Goal: Information Seeking & Learning: Learn about a topic

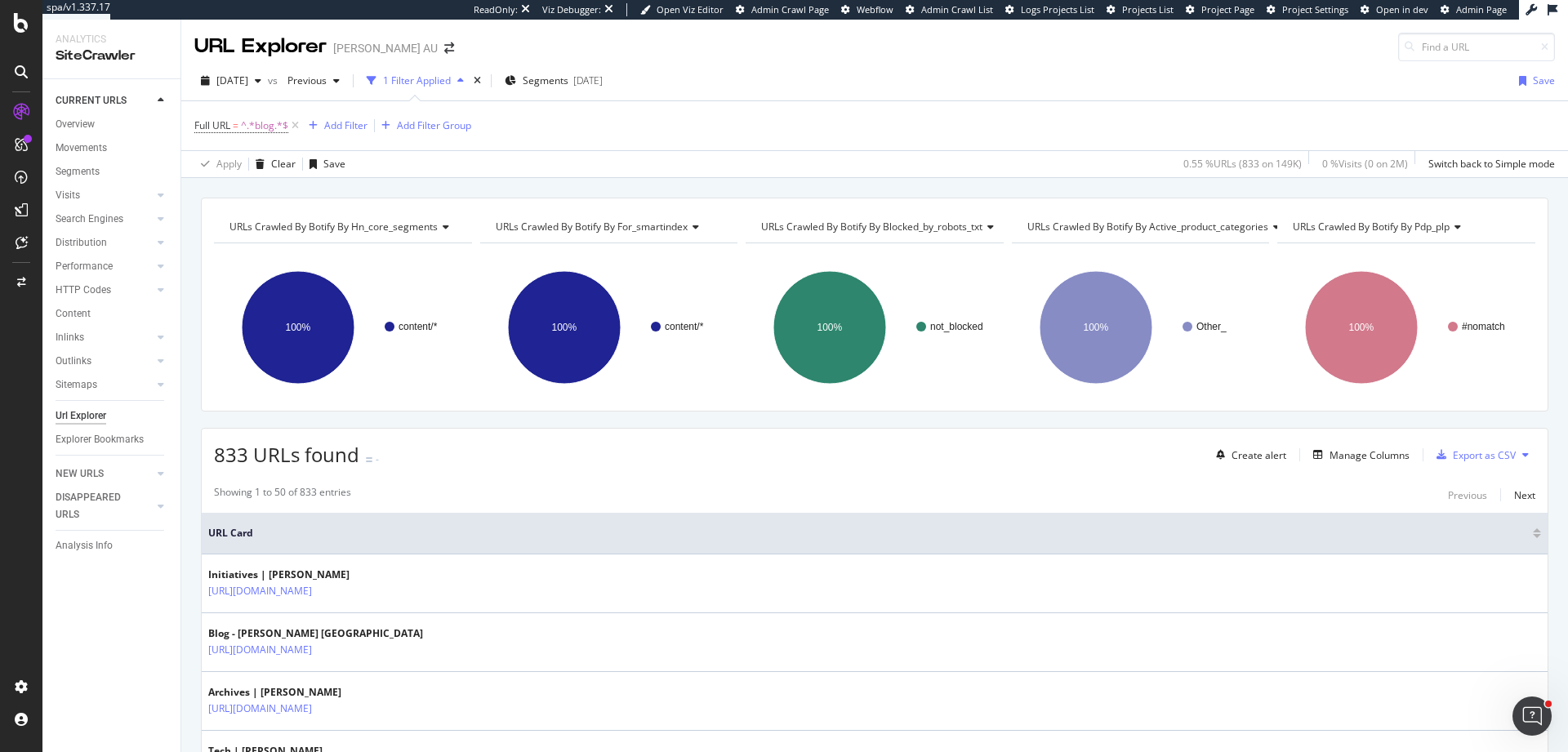
scroll to position [380, 0]
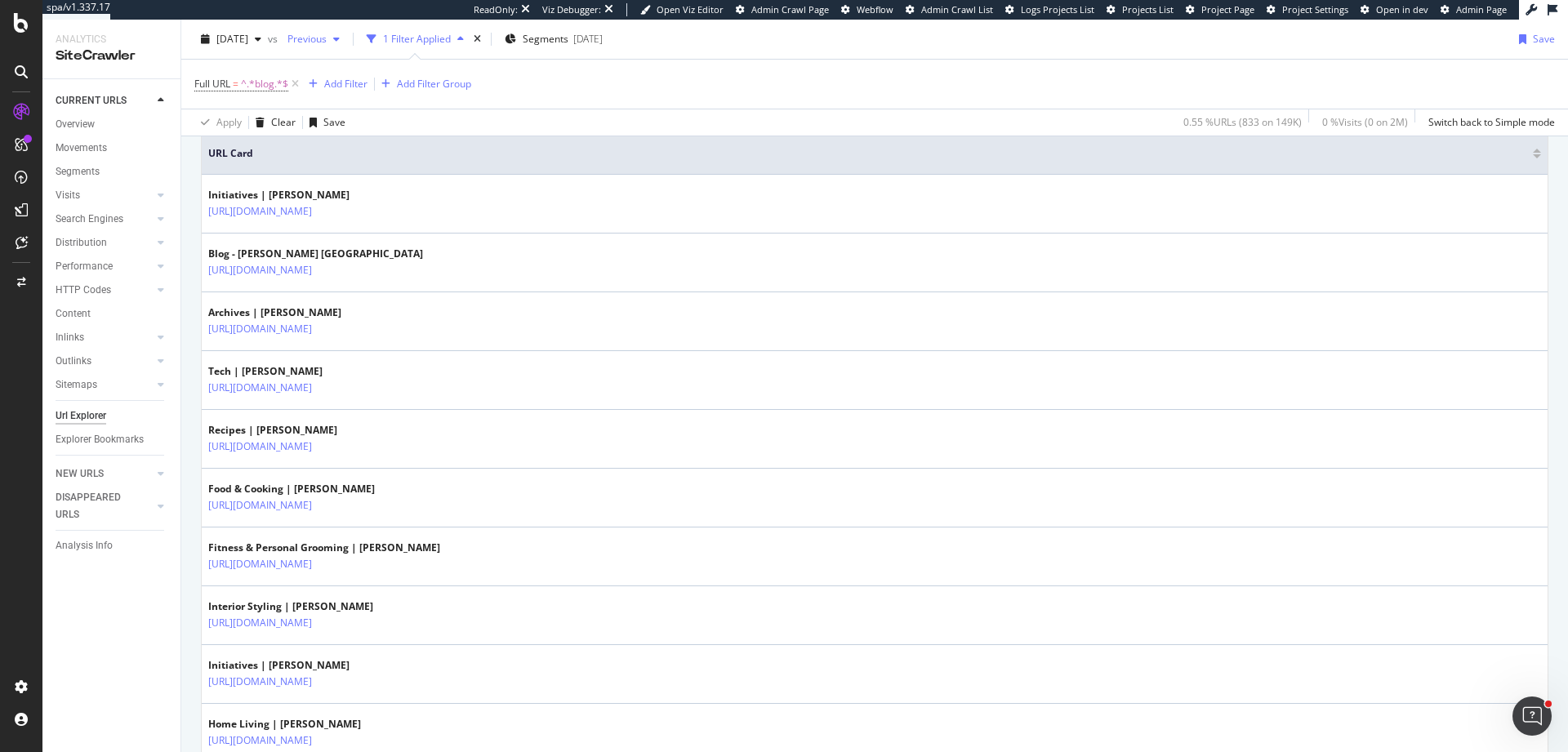
click at [327, 35] on span "Previous" at bounding box center [304, 39] width 46 height 14
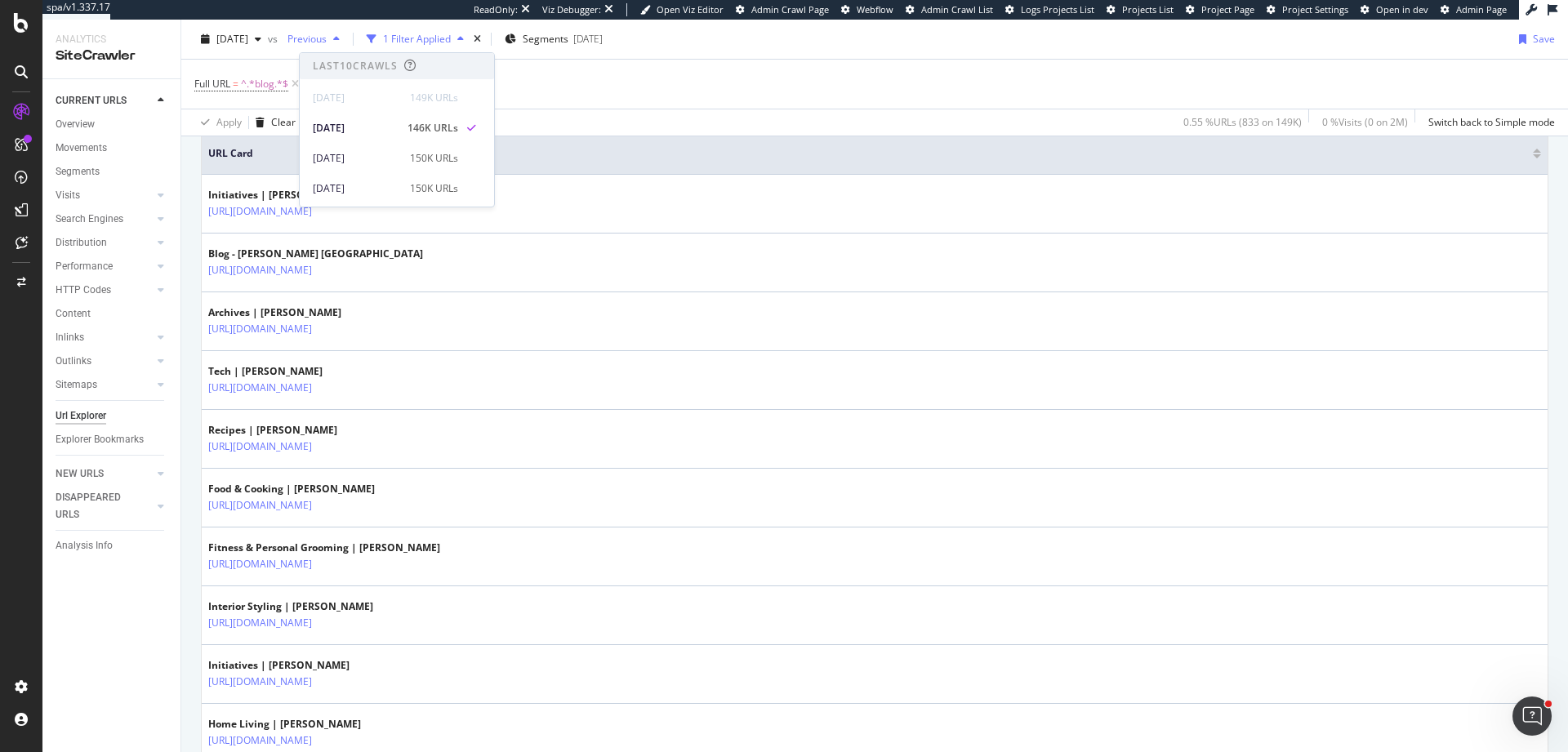
click at [327, 39] on span "Previous" at bounding box center [304, 39] width 46 height 14
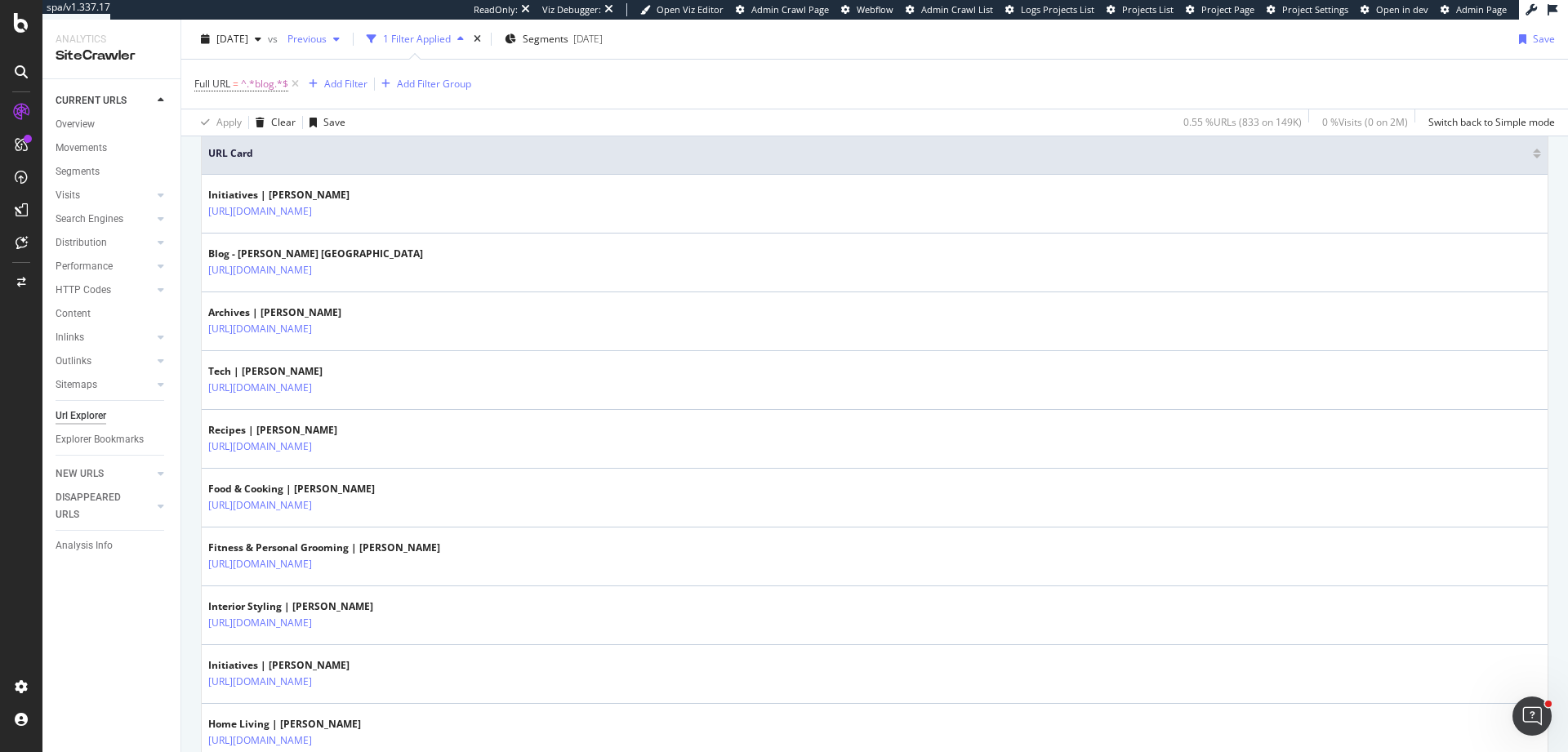
click at [327, 38] on span "Previous" at bounding box center [304, 39] width 46 height 14
click at [511, 91] on div "Full URL = ^.*blog.*$ Add Filter Add Filter Group" at bounding box center [875, 84] width 1361 height 49
click at [327, 38] on span "Previous" at bounding box center [304, 39] width 46 height 14
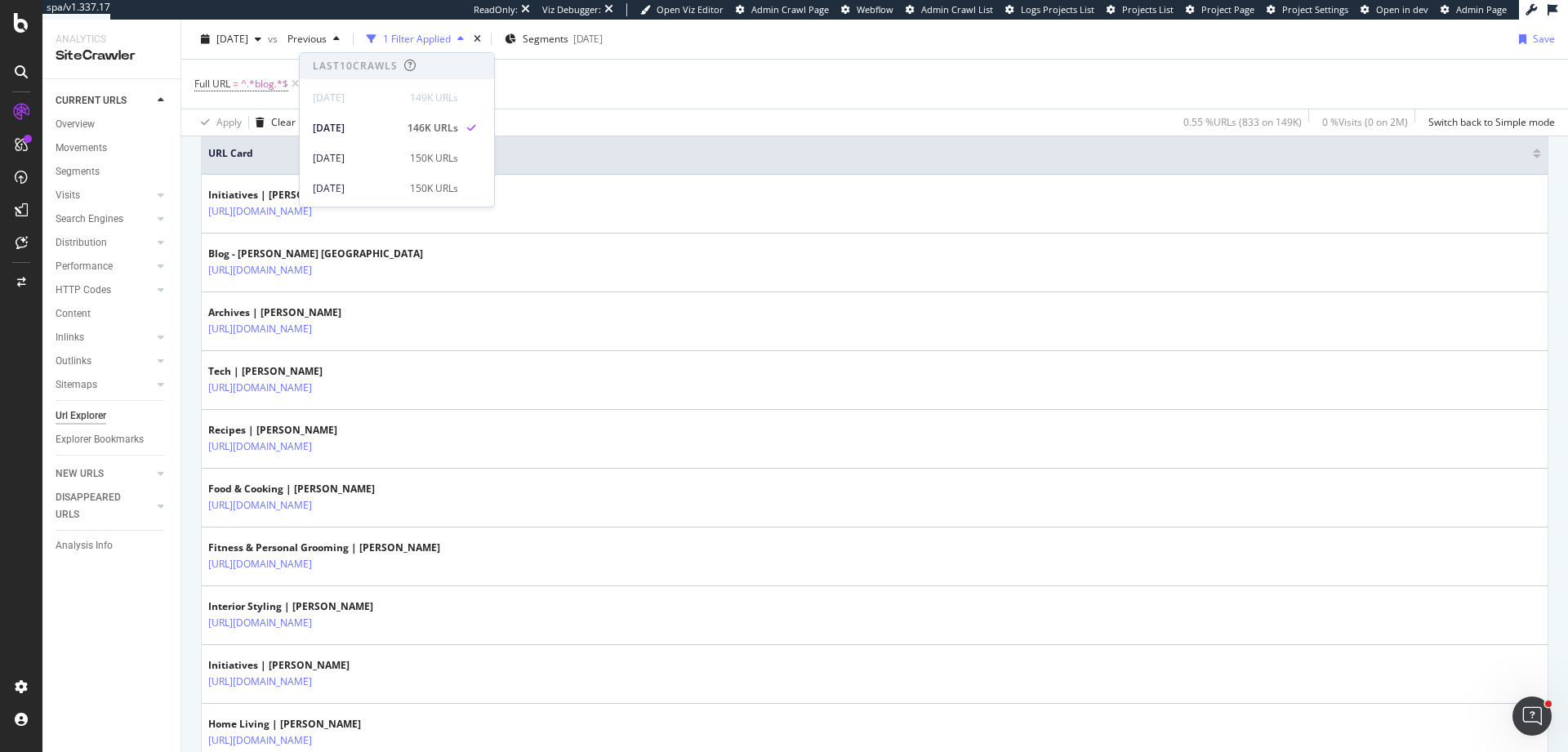
click at [518, 85] on div "Full URL = ^.*blog.*$ Add Filter Add Filter Group" at bounding box center [875, 84] width 1361 height 49
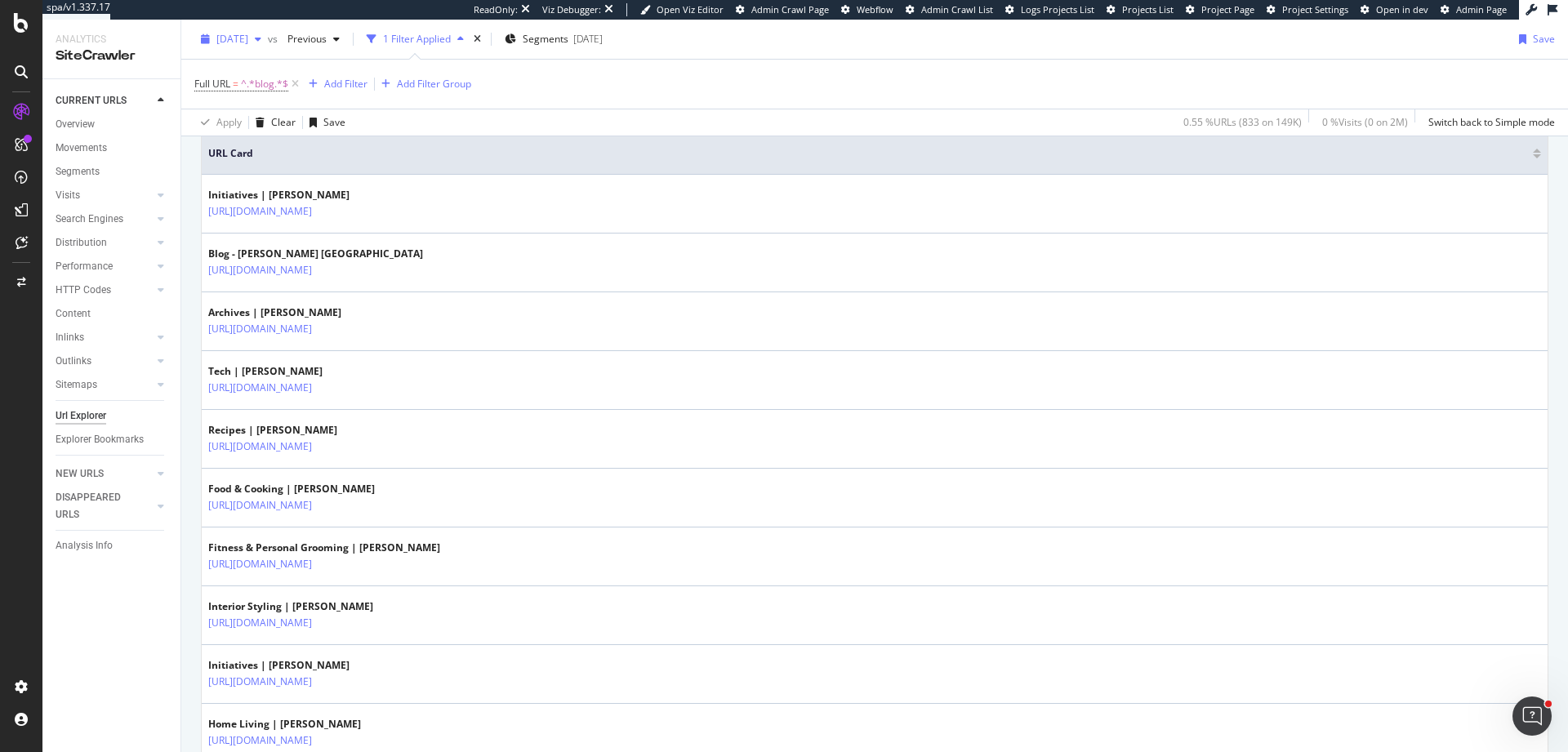
click at [248, 44] on span "[DATE]" at bounding box center [232, 39] width 32 height 14
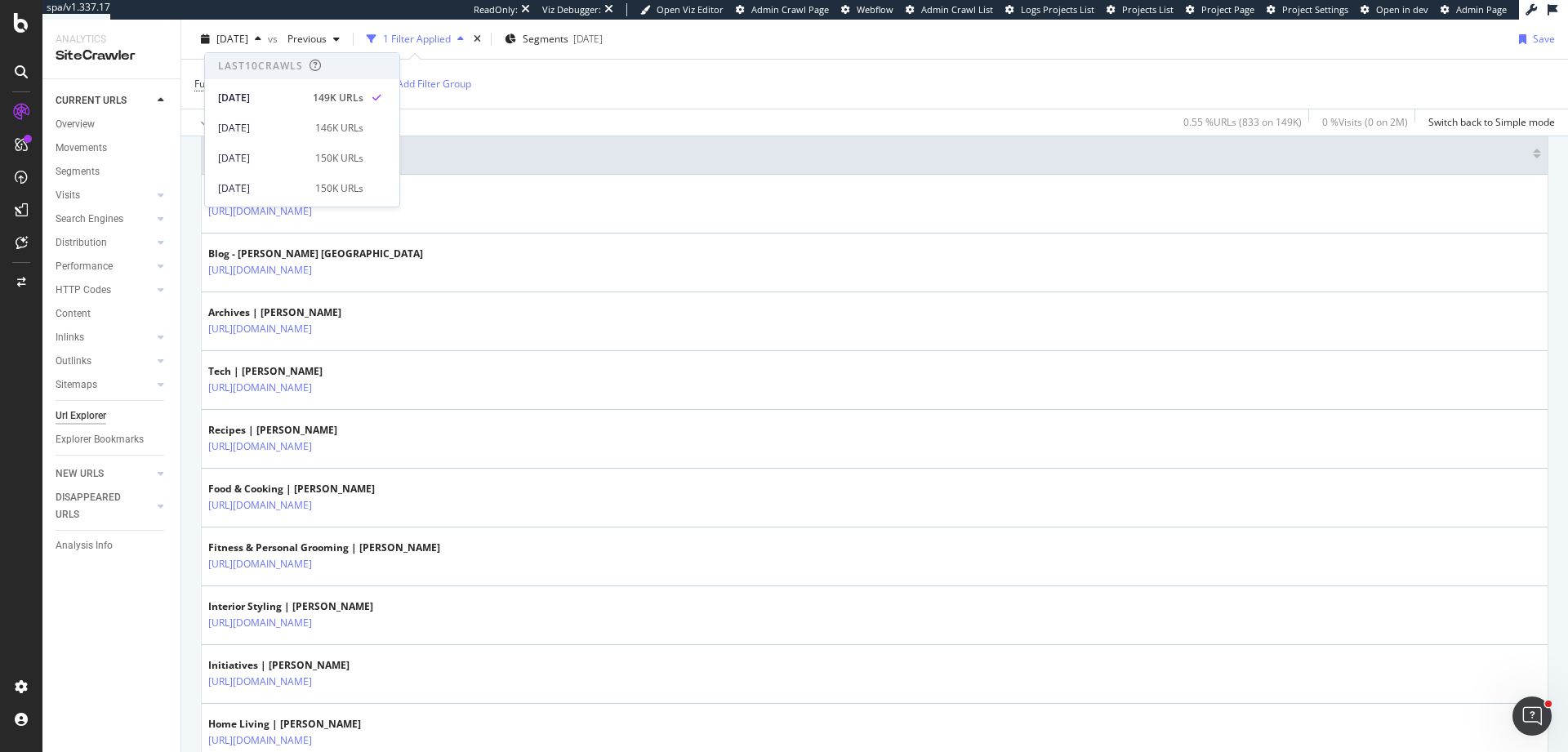
click at [582, 91] on div "Full URL = ^.*blog.*$ Add Filter Add Filter Group" at bounding box center [875, 84] width 1361 height 49
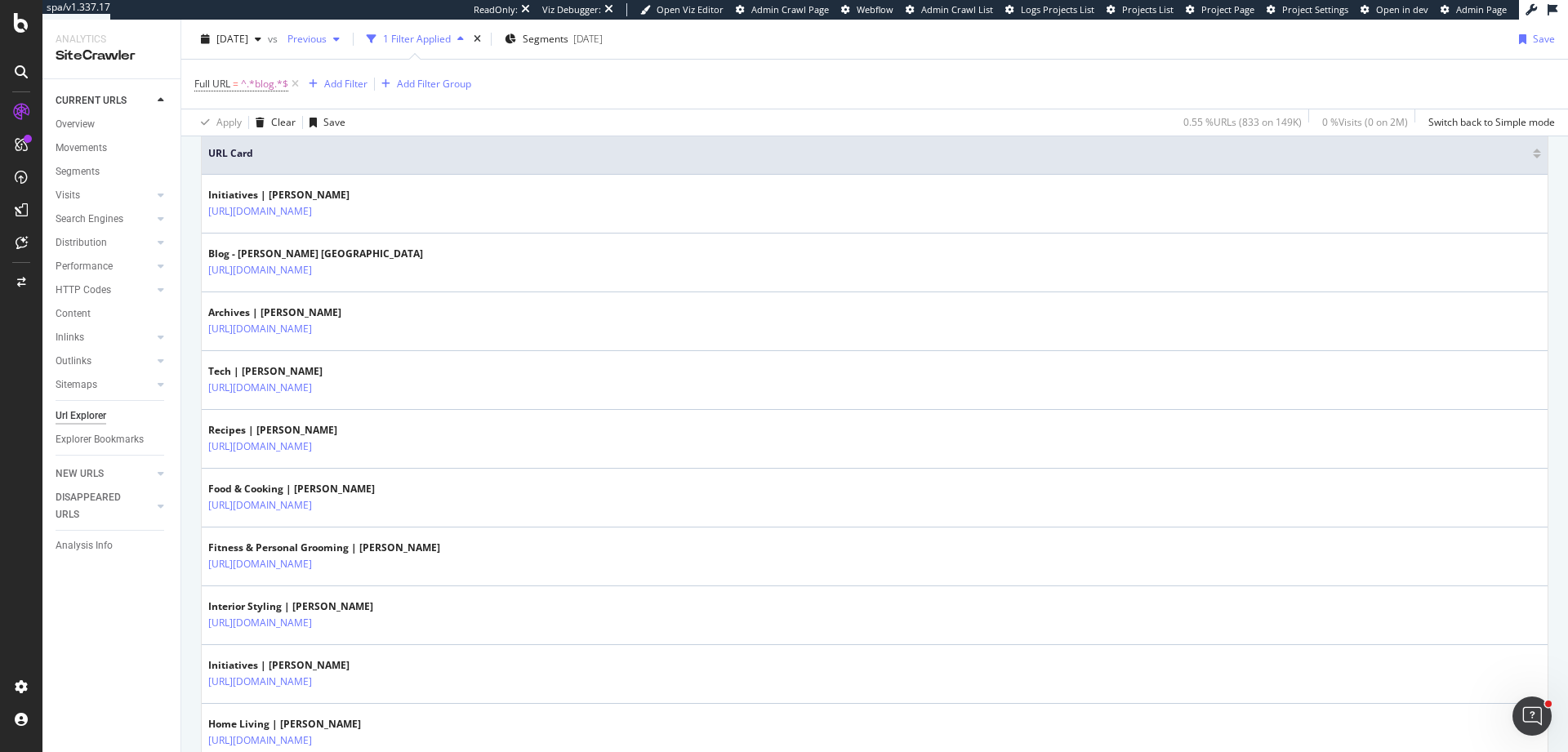
click at [327, 42] on span "Previous" at bounding box center [304, 39] width 46 height 14
click at [667, 77] on div "Full URL = ^.*blog.*$ Add Filter Add Filter Group" at bounding box center [875, 84] width 1361 height 49
click at [346, 40] on div "button" at bounding box center [336, 39] width 19 height 10
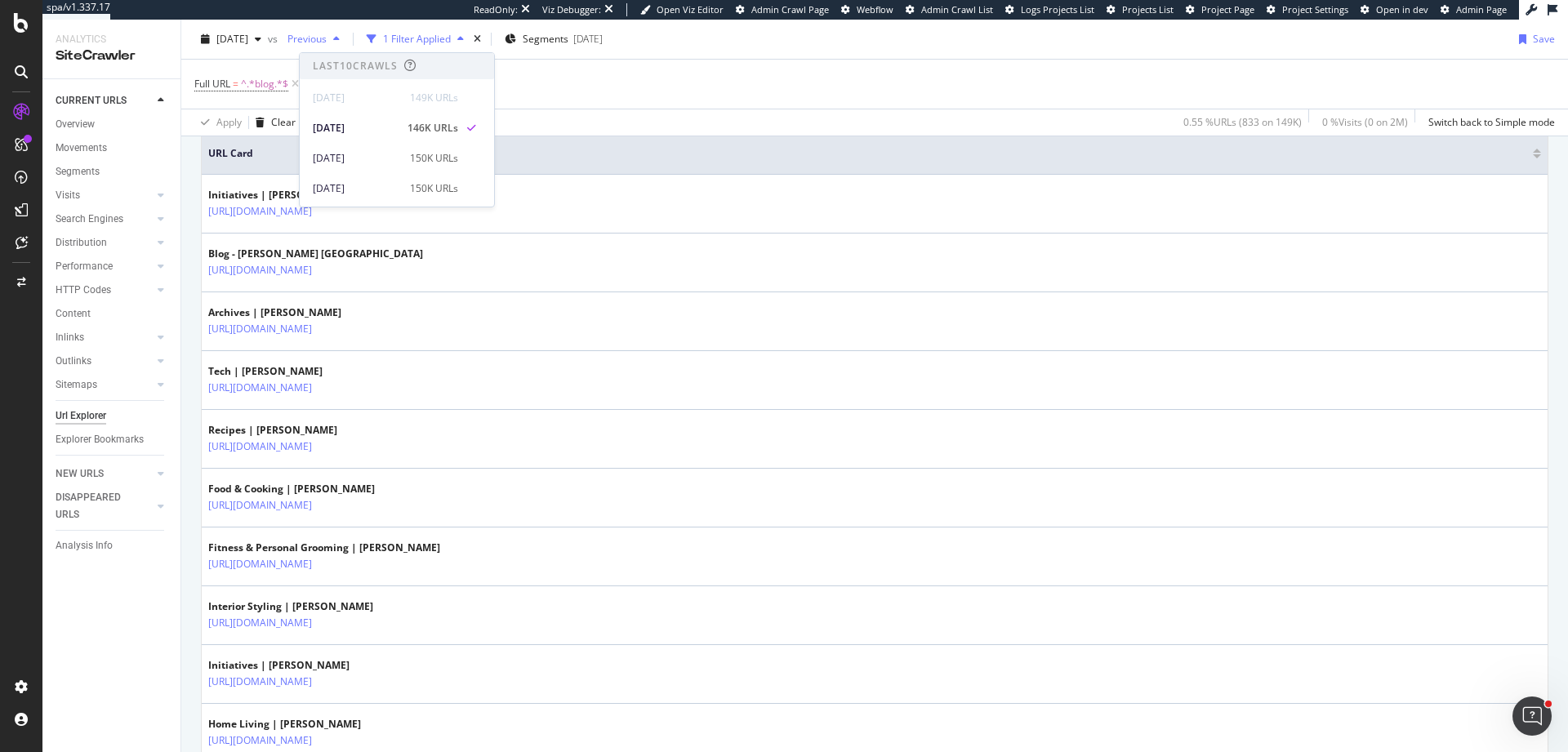
click at [327, 40] on span "Previous" at bounding box center [304, 39] width 46 height 14
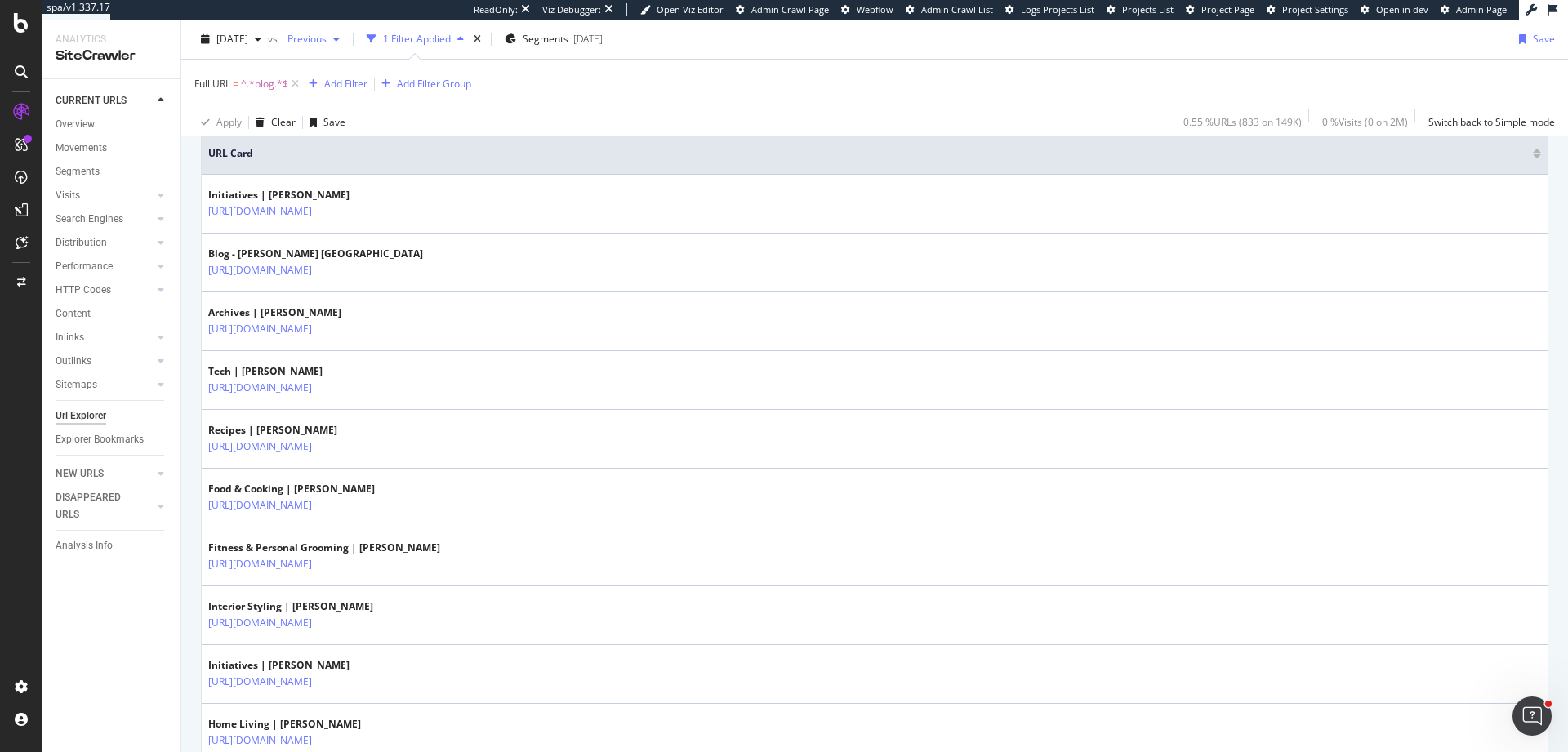
click at [327, 40] on span "Previous" at bounding box center [304, 39] width 46 height 14
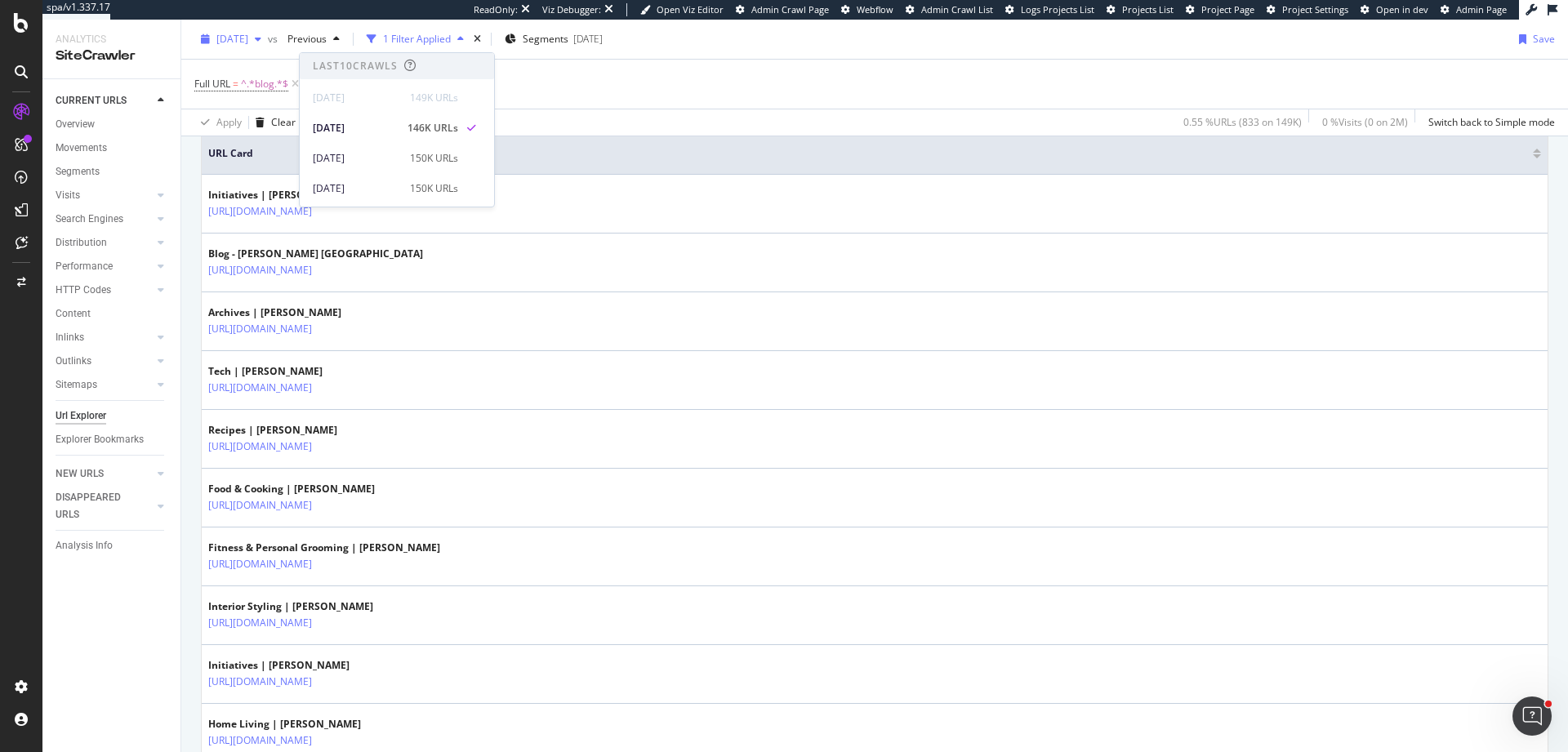
click at [248, 45] on span "[DATE]" at bounding box center [232, 39] width 32 height 14
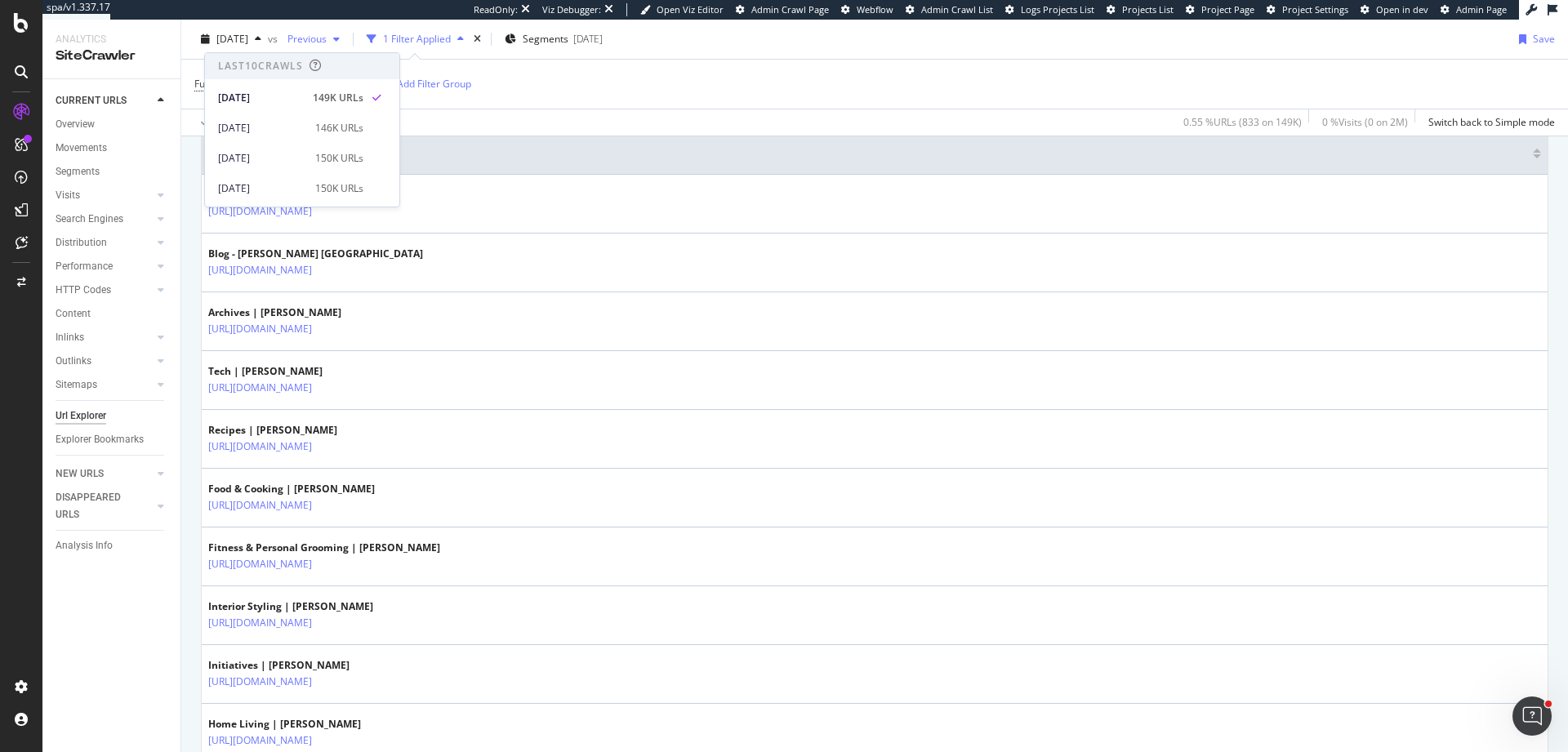
click at [321, 40] on span "Previous" at bounding box center [304, 39] width 46 height 14
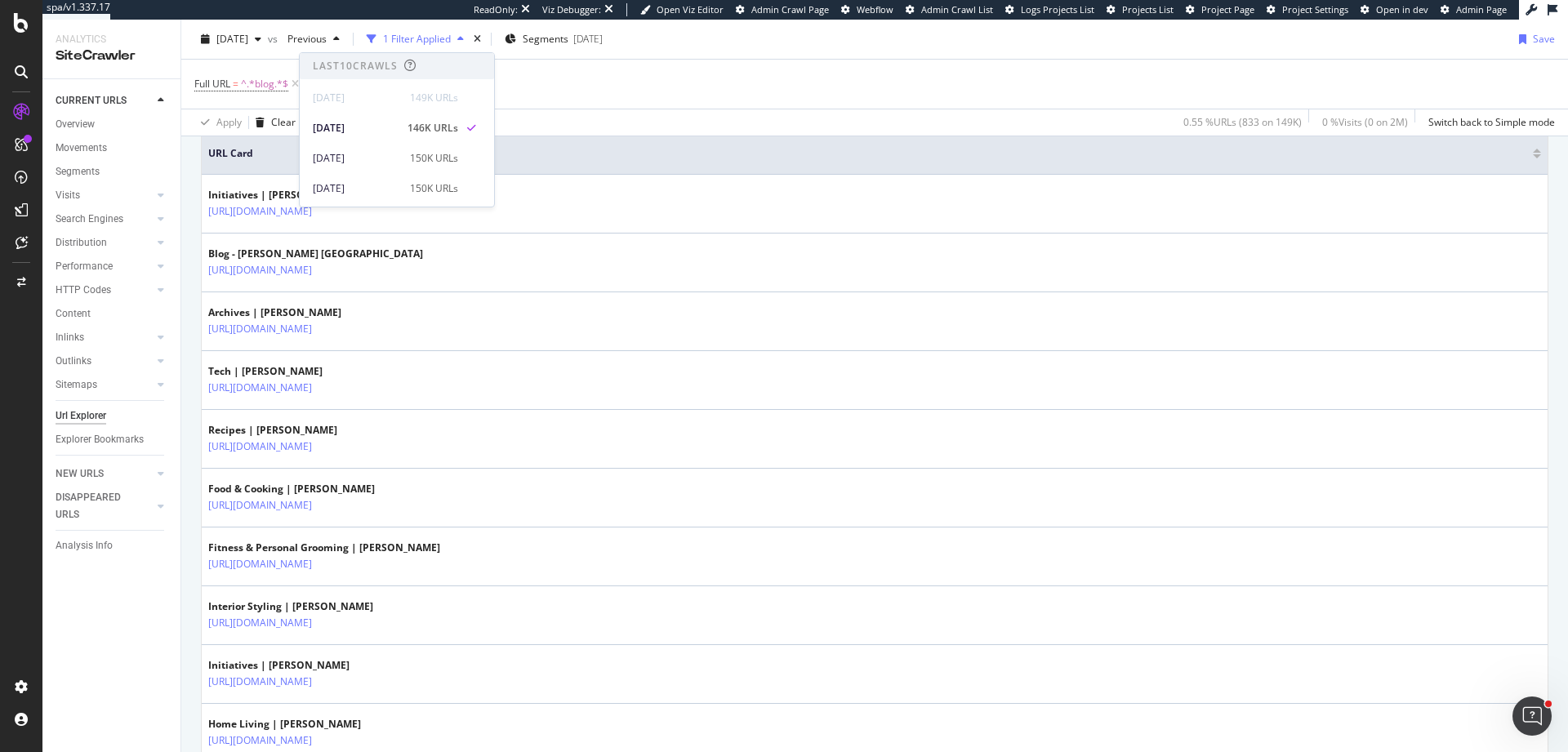
click at [745, 71] on div "Full URL = ^.*blog.*$ Add Filter Add Filter Group" at bounding box center [875, 84] width 1361 height 49
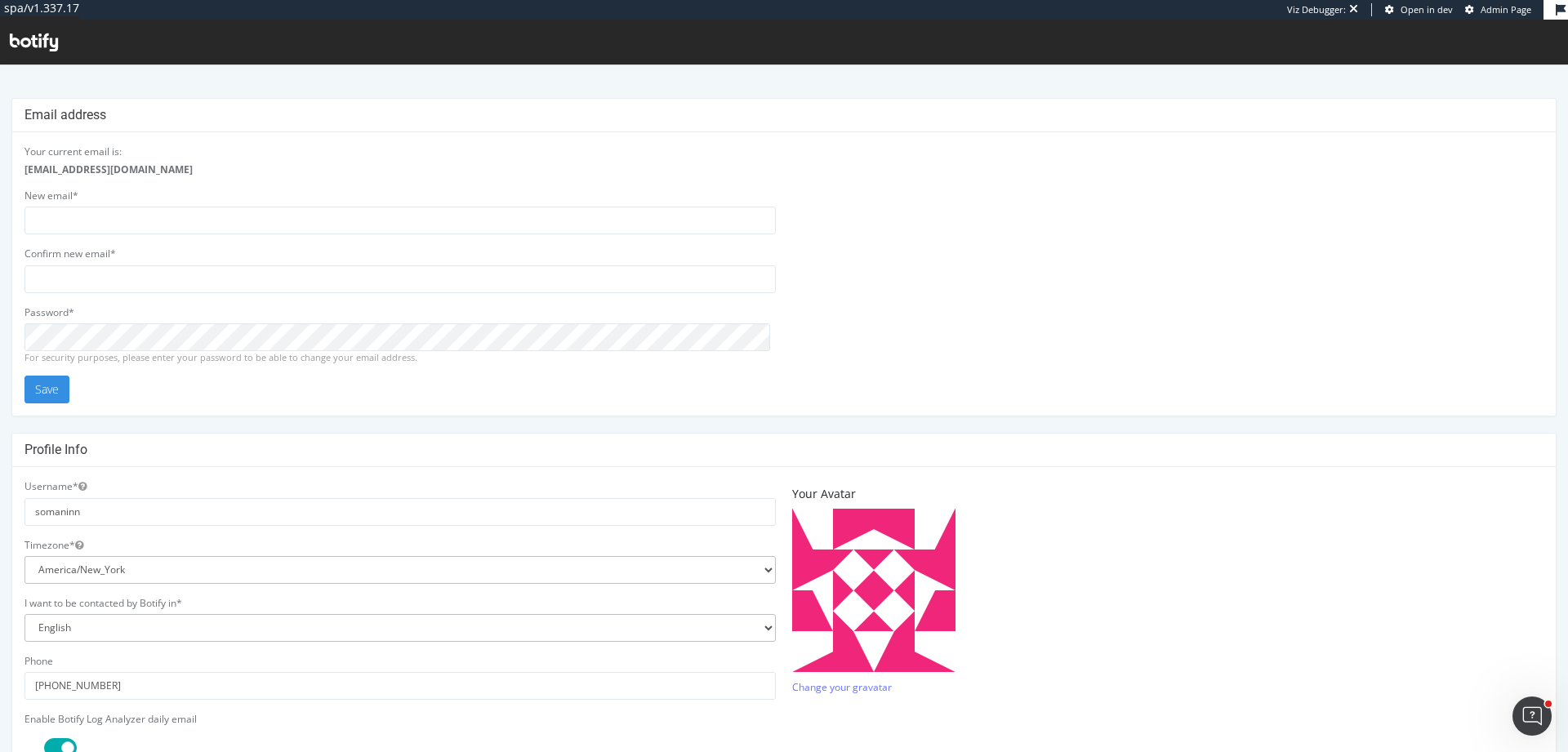
scroll to position [341, 0]
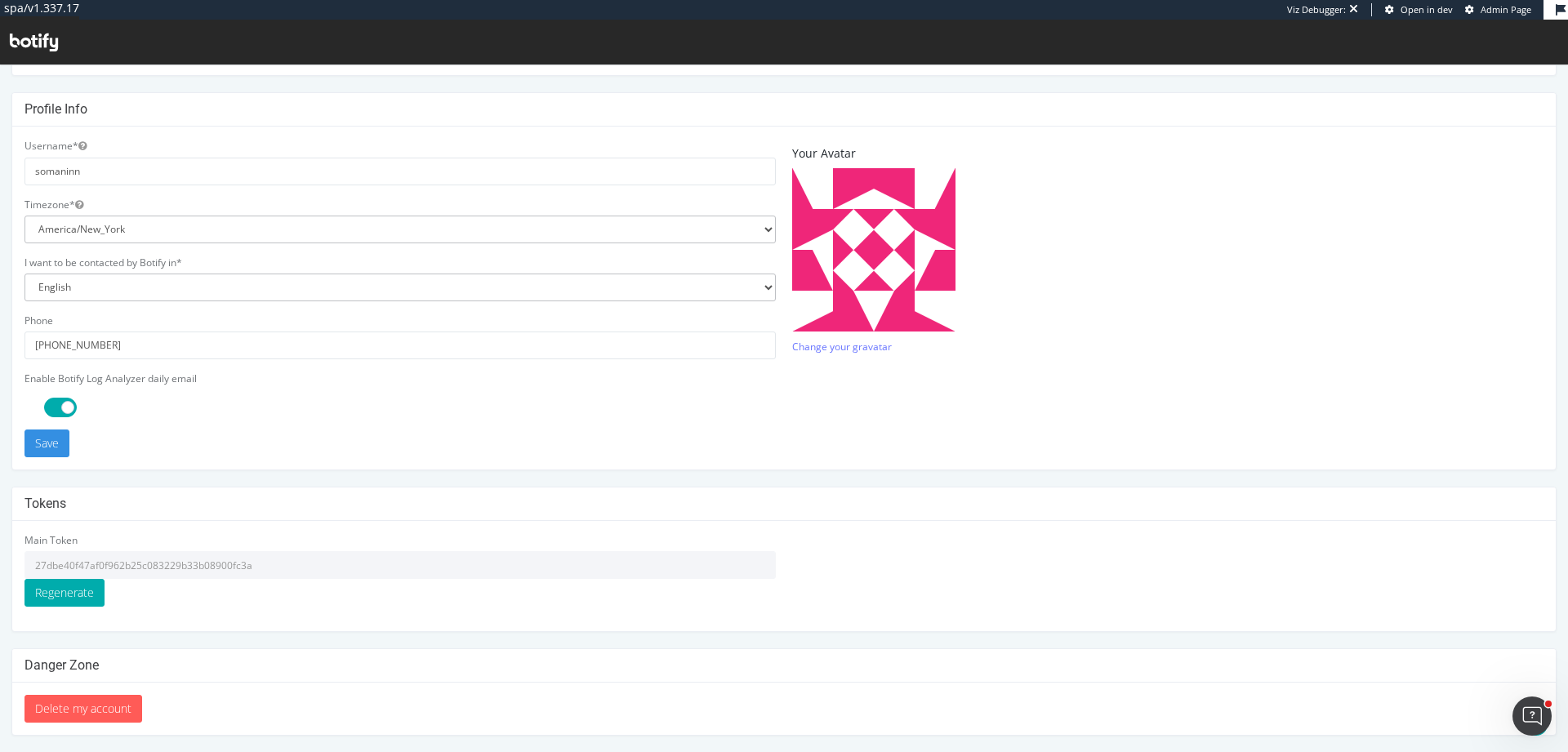
click at [160, 567] on input "27dbe40f47af0f962b25c083229b33b08900fc3a" at bounding box center [400, 565] width 752 height 28
